Goal: Information Seeking & Learning: Learn about a topic

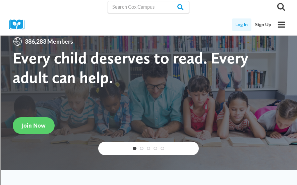
click at [241, 26] on link "Log In" at bounding box center [242, 24] width 20 height 12
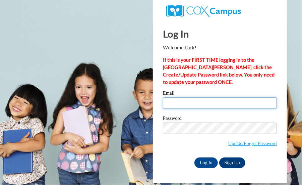
click at [220, 106] on input "Email" at bounding box center [220, 102] width 114 height 11
type input "[EMAIL_ADDRESS][DOMAIN_NAME]"
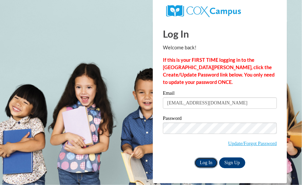
click at [198, 163] on input "Log In" at bounding box center [206, 162] width 23 height 11
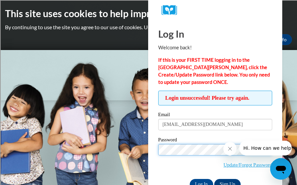
scroll to position [19, 0]
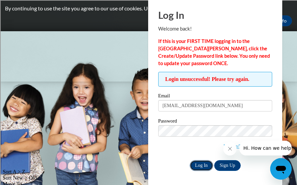
click at [201, 164] on input "Log In" at bounding box center [201, 165] width 23 height 11
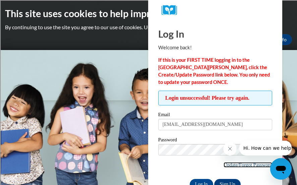
click at [252, 164] on link "Update/Forgot Password" at bounding box center [248, 164] width 49 height 5
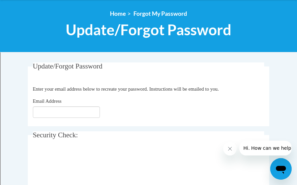
scroll to position [73, 0]
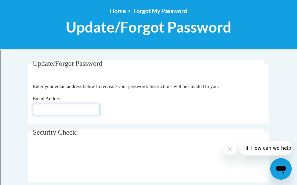
click at [57, 110] on input "Email Address" at bounding box center [66, 109] width 67 height 11
type input "[EMAIL_ADDRESS][DOMAIN_NAME]"
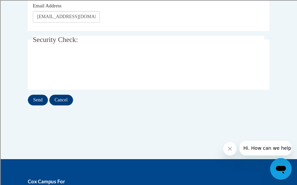
scroll to position [169, 0]
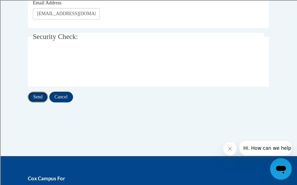
click at [34, 98] on input "Send" at bounding box center [38, 97] width 20 height 11
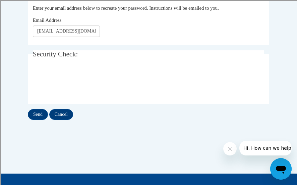
scroll to position [170, 0]
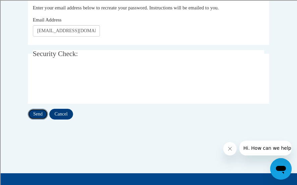
click at [42, 119] on input "Send" at bounding box center [38, 114] width 20 height 11
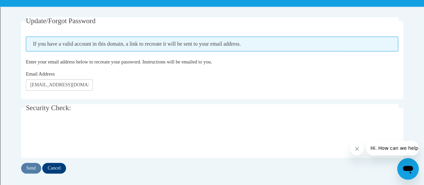
scroll to position [118, 0]
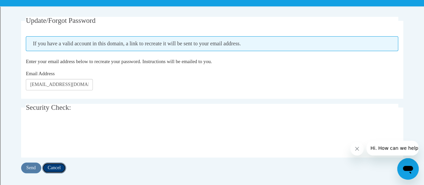
click at [58, 169] on input "Cancel" at bounding box center [54, 167] width 24 height 11
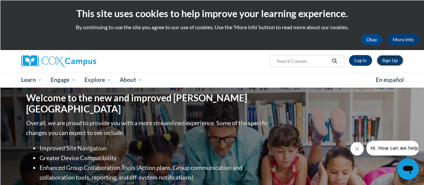
click at [395, 61] on link "Sign Up" at bounding box center [390, 60] width 27 height 11
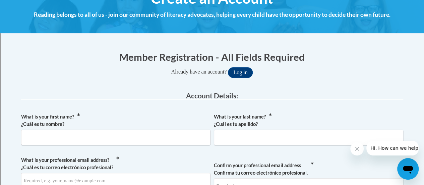
scroll to position [93, 0]
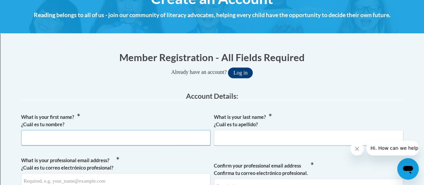
click at [165, 134] on input "What is your first name? ¿Cuál es tu nombre?" at bounding box center [116, 137] width 190 height 15
type input "Deirdre"
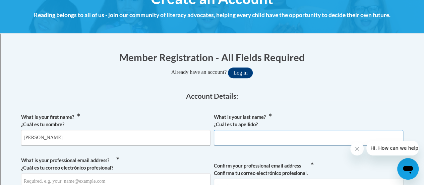
click at [248, 142] on input "What is your last name? ¿Cuál es tu apellido?" at bounding box center [309, 137] width 190 height 15
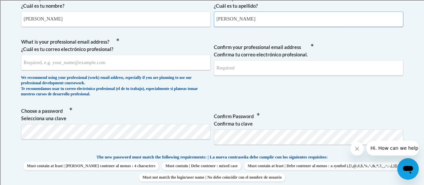
scroll to position [211, 0]
type input "Forde"
click at [118, 63] on input "What is your professional email address? ¿Cuál es tu correo electrónico profesi…" at bounding box center [116, 62] width 190 height 15
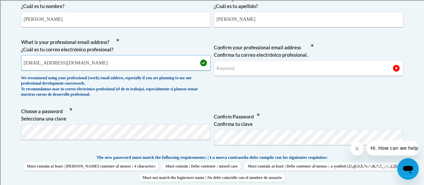
type input "forded@fultonschools.org"
click at [239, 70] on input "Confirm your professional email address Confirma tu correo electrónico profesio…" at bounding box center [309, 67] width 190 height 15
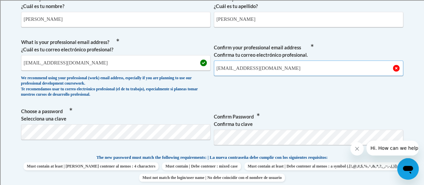
type input "forded@fultonschools.org"
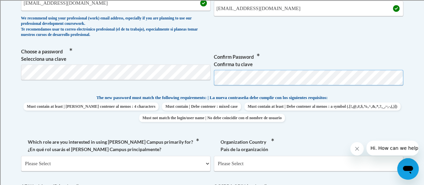
scroll to position [272, 0]
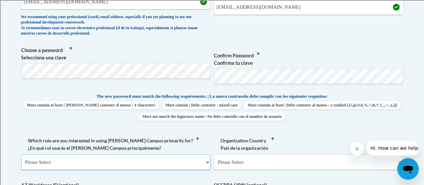
click at [153, 166] on select "Please Select College/University | Colegio/Universidad Community/Nonprofit Part…" at bounding box center [116, 161] width 190 height 15
select select "fbf2d438-af2f-41f8-98f1-81c410e29de3"
click at [21, 154] on select "Please Select College/University | Colegio/Universidad Community/Nonprofit Part…" at bounding box center [116, 161] width 190 height 15
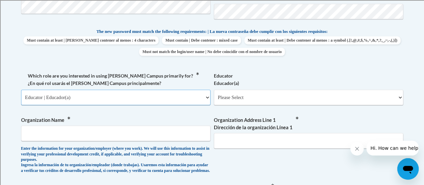
scroll to position [337, 0]
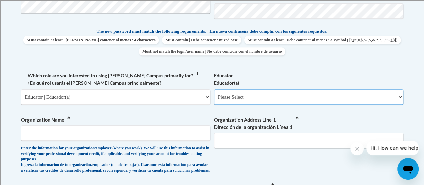
click at [400, 98] on select "Please Select Early Learning/Daycare Teacher/Family Home Care Provider | Maestr…" at bounding box center [309, 96] width 190 height 15
select select "11a86997-7122-4e2e-80c7-11975180ece4"
click at [214, 89] on select "Please Select Early Learning/Daycare Teacher/Family Home Care Provider | Maestr…" at bounding box center [309, 96] width 190 height 15
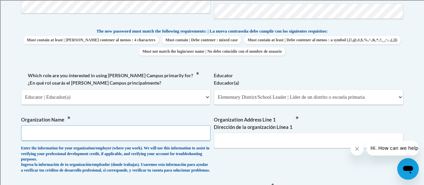
click at [146, 130] on input "Organization Name" at bounding box center [116, 132] width 190 height 15
type input "Fulton County Schools"
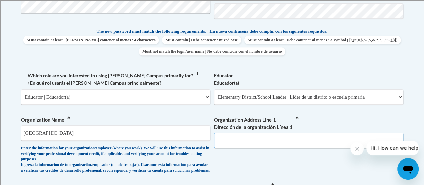
click at [296, 139] on input "Organization Address Line 1 Dirección de la organización Línea 1" at bounding box center [309, 140] width 190 height 15
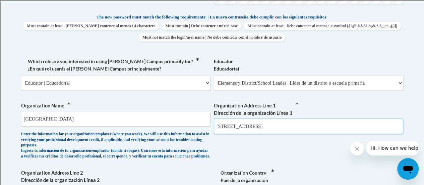
scroll to position [351, 0]
click at [296, 139] on div "What is your first name? ¿Cuál es tu nombre? Deirdre What is your last name? ¿C…" at bounding box center [212, 62] width 383 height 423
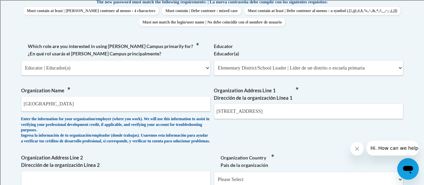
scroll to position [366, 0]
click at [224, 111] on input "620 Powers Ferry Road, Atlanta GA" at bounding box center [309, 111] width 190 height 15
click at [305, 111] on input "6201 Powers Ferry Road, Atlanta GA" at bounding box center [309, 111] width 190 height 15
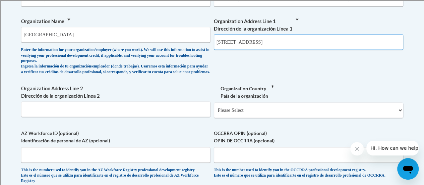
scroll to position [436, 0]
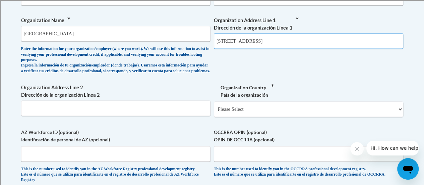
type input "6201 Powers Ferry Road, Atlanta GA 30339"
click at [190, 112] on input "Organization Address Line 2 Dirección de la organización Línea 2" at bounding box center [116, 107] width 190 height 15
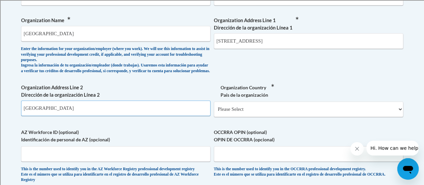
type input "Atlanta"
click at [399, 116] on select "Please Select United States | Estados Unidos Outside of the United States | Fue…" at bounding box center [309, 108] width 190 height 15
select select "ad49bcad-a171-4b2e-b99c-48b446064914"
click at [214, 107] on select "Please Select United States | Estados Unidos Outside of the United States | Fue…" at bounding box center [309, 108] width 190 height 15
select select
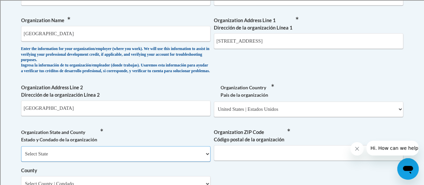
click at [136, 157] on select "Select State Alabama Alaska Arizona Arkansas California Colorado Connecticut De…" at bounding box center [116, 153] width 190 height 15
select select "Georgia"
click at [21, 151] on select "Select State Alabama Alaska Arizona Arkansas California Colorado Connecticut De…" at bounding box center [116, 153] width 190 height 15
click at [249, 160] on input "Organization ZIP Code Código postal de la organización" at bounding box center [309, 152] width 190 height 15
type input "30339"
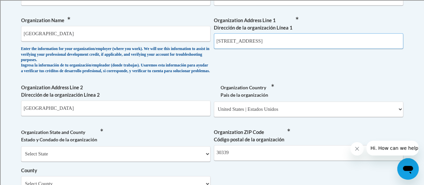
click at [318, 41] on input "6201 Powers Ferry Road, Atlanta GA 30339" at bounding box center [309, 40] width 190 height 15
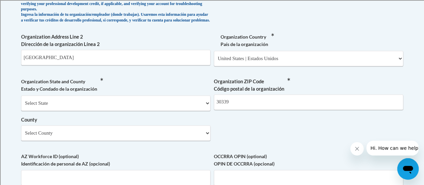
scroll to position [488, 0]
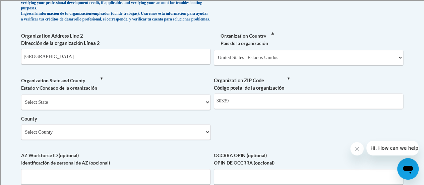
type input "6201 Powers Ferry Road"
click at [209, 137] on select "Select County Appling Atkinson Bacon Baker Baldwin Banks Barrow Bartow Ben Hill…" at bounding box center [116, 131] width 190 height 15
select select "Fulton"
click at [21, 129] on select "Select County Appling Atkinson Bacon Baker Baldwin Banks Barrow Bartow Ben Hill…" at bounding box center [116, 131] width 190 height 15
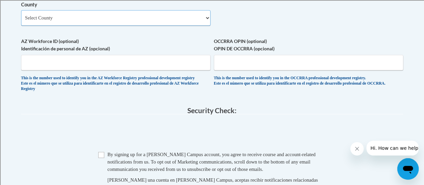
scroll to position [651, 0]
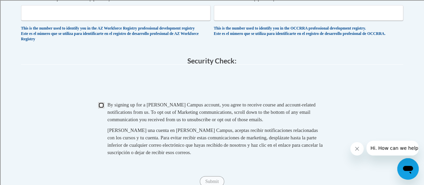
click at [104, 108] on input "Checkbox" at bounding box center [101, 105] width 6 height 6
checkbox input "true"
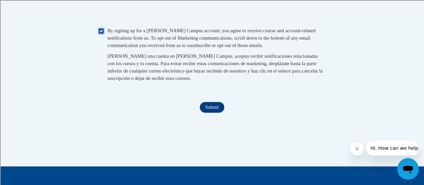
scroll to position [726, 0]
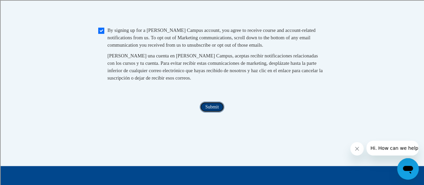
click at [211, 112] on input "Submit" at bounding box center [212, 107] width 24 height 11
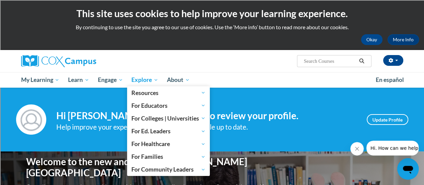
click at [156, 80] on span "Explore" at bounding box center [145, 80] width 27 height 8
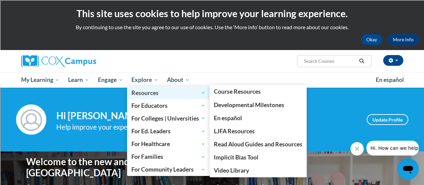
click at [153, 92] on span "Resources" at bounding box center [169, 93] width 74 height 8
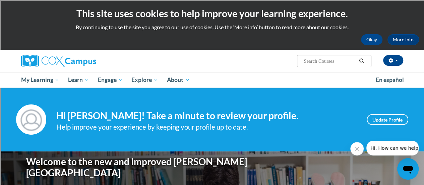
click at [326, 60] on input "Search..." at bounding box center [330, 61] width 54 height 8
type input "phonics skills assessment"
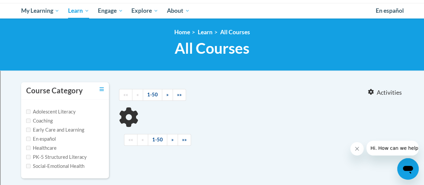
scroll to position [73, 0]
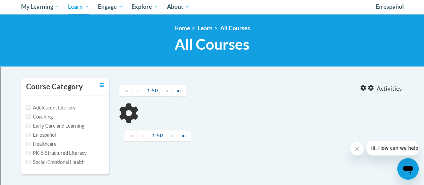
type input "phonics skills assessment"
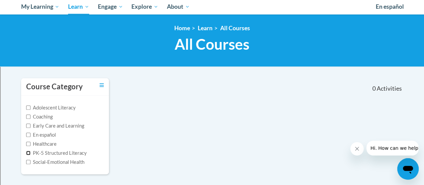
click at [29, 151] on input "PK-5 Structured Literacy" at bounding box center [28, 153] width 4 height 4
checkbox input "true"
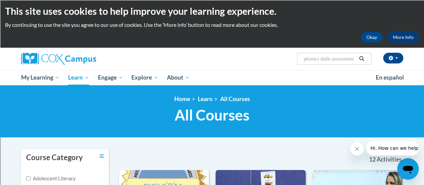
scroll to position [0, 0]
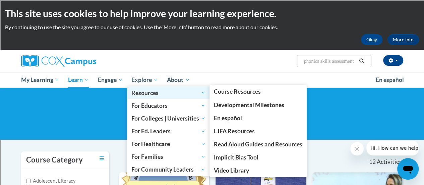
click at [147, 93] on span "Resources" at bounding box center [169, 93] width 74 height 8
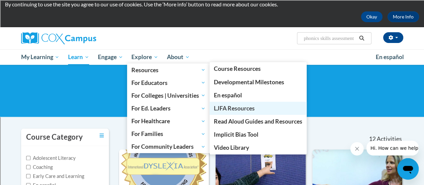
scroll to position [22, 0]
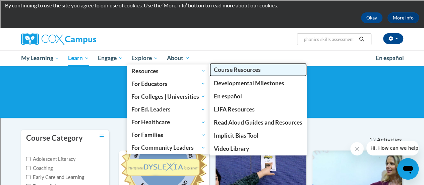
click at [246, 69] on span "Course Resources" at bounding box center [237, 69] width 47 height 7
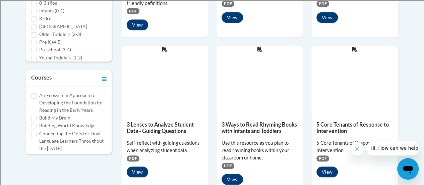
scroll to position [275, 0]
click at [34, 16] on input "K-3rd" at bounding box center [33, 18] width 5 height 5
checkbox input "true"
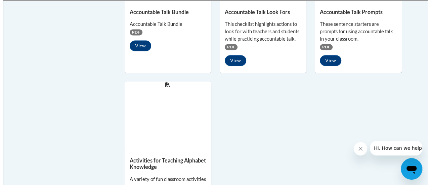
scroll to position [514, 0]
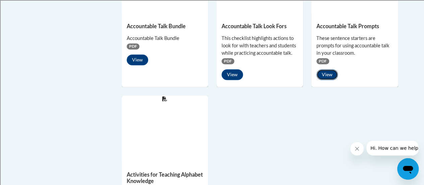
click at [325, 75] on button "View" at bounding box center [327, 74] width 21 height 11
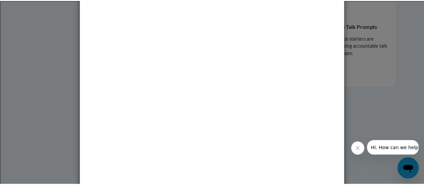
scroll to position [0, 0]
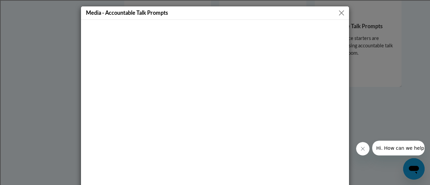
click at [340, 11] on button "Close" at bounding box center [341, 13] width 8 height 8
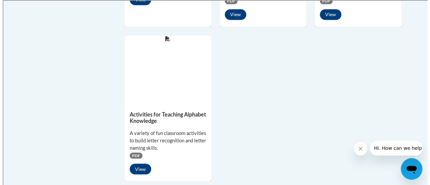
scroll to position [532, 0]
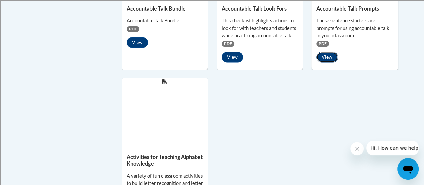
click at [329, 58] on button "View" at bounding box center [327, 57] width 21 height 11
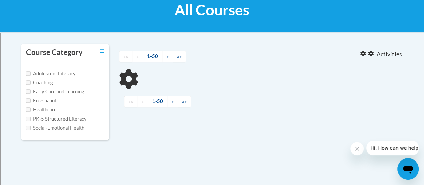
scroll to position [107, 0]
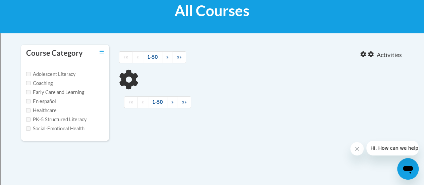
type input "phonics skills assessment"
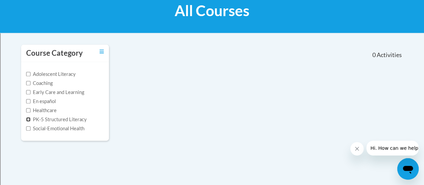
click at [29, 117] on input "PK-5 Structured Literacy" at bounding box center [28, 119] width 4 height 4
checkbox input "true"
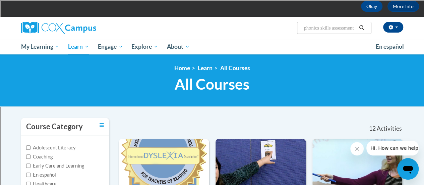
scroll to position [0, 0]
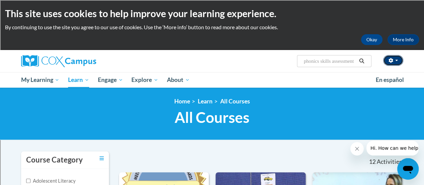
click at [396, 61] on span "button" at bounding box center [397, 60] width 3 height 1
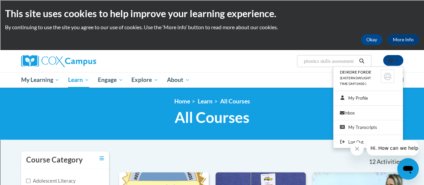
click at [231, 78] on ul "My Learning My Learning My Course Progress Certificates My Action Plans Group D…" at bounding box center [194, 79] width 355 height 15
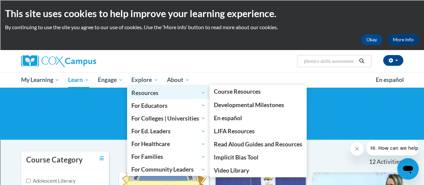
click at [145, 94] on span "Resources" at bounding box center [169, 93] width 74 height 8
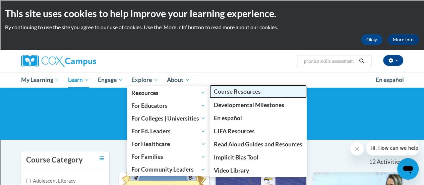
click at [265, 92] on link "Course Resources" at bounding box center [258, 91] width 97 height 13
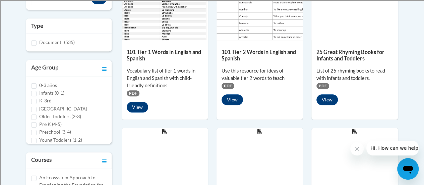
scroll to position [194, 0]
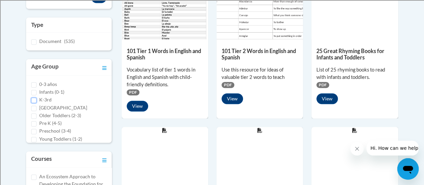
click at [36, 98] on input "K-3rd" at bounding box center [33, 100] width 5 height 5
checkbox input "true"
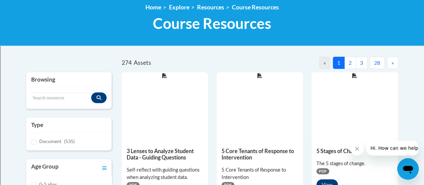
scroll to position [97, 0]
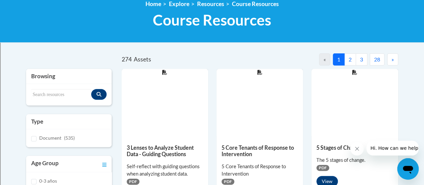
click at [334, 90] on div at bounding box center [355, 102] width 87 height 67
click at [350, 58] on button "2" at bounding box center [351, 59] width 12 height 12
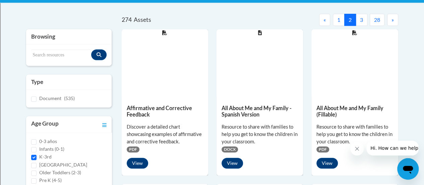
scroll to position [74, 0]
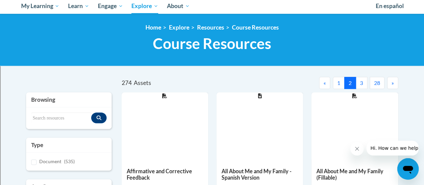
click at [361, 84] on button "3" at bounding box center [362, 83] width 12 height 12
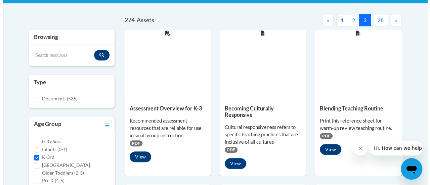
scroll to position [137, 0]
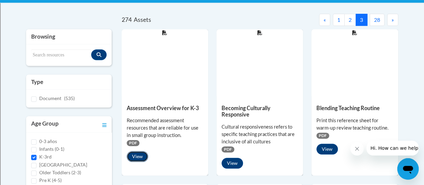
click at [138, 157] on button "View" at bounding box center [137, 156] width 21 height 11
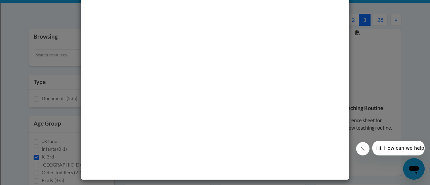
scroll to position [0, 0]
